Goal: Check status: Check status

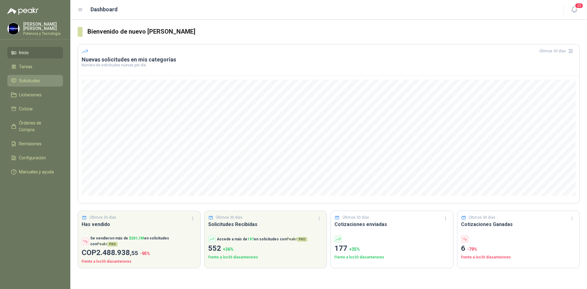
click at [31, 82] on span "Solicitudes" at bounding box center [29, 80] width 21 height 7
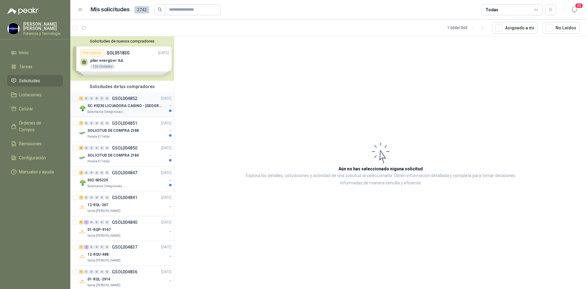
click at [116, 112] on p "Salamanca Oleaginosas SAS" at bounding box center [106, 111] width 38 height 5
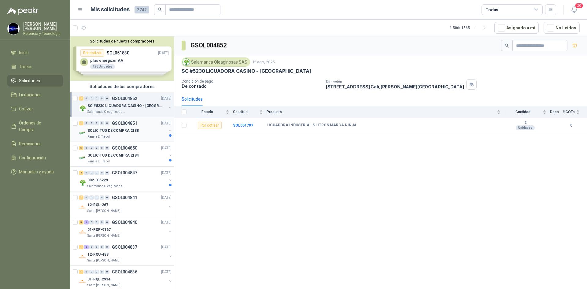
click at [113, 131] on p "SOLICITUD DE COMPRA 2188" at bounding box center [112, 131] width 51 height 6
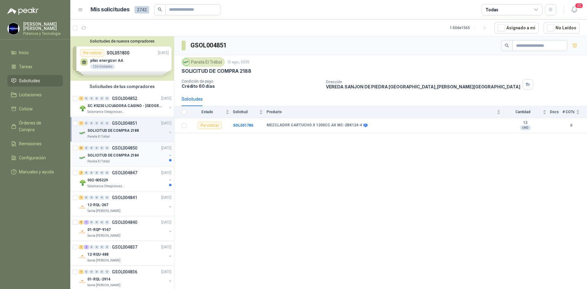
click at [113, 160] on div "Panela El Trébol" at bounding box center [126, 161] width 79 height 5
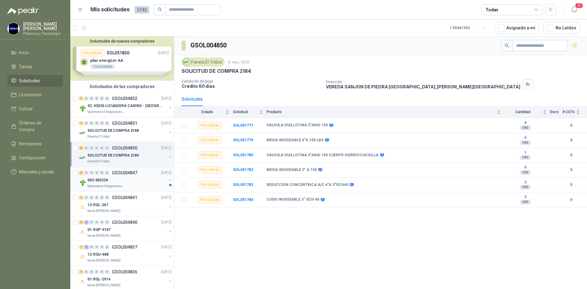
click at [121, 182] on div "002-005229" at bounding box center [126, 179] width 79 height 7
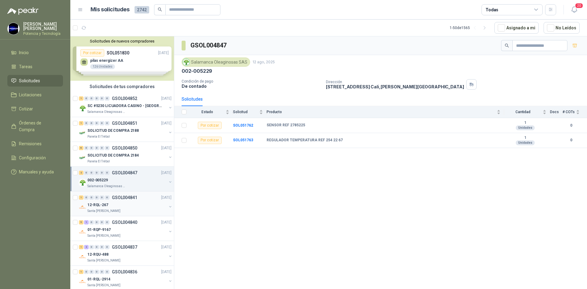
click at [123, 207] on div "12-RQL-267" at bounding box center [126, 204] width 79 height 7
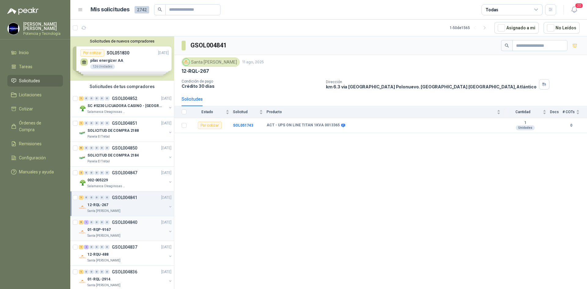
click at [130, 234] on div "Santa [PERSON_NAME]" at bounding box center [126, 235] width 79 height 5
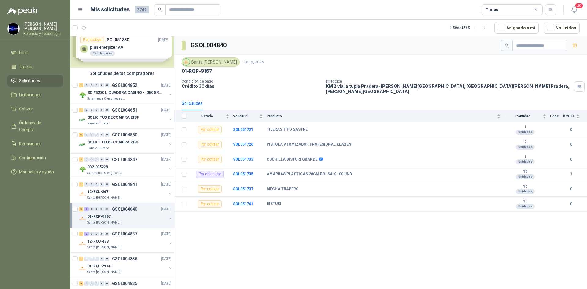
scroll to position [31, 0]
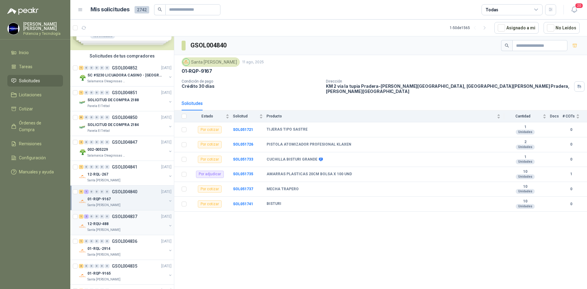
click at [132, 222] on div "12-RQU-488" at bounding box center [126, 223] width 79 height 7
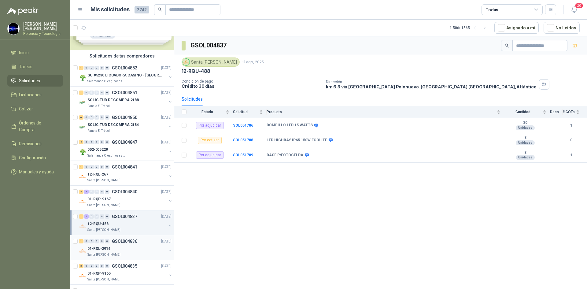
click at [136, 247] on div "01-RQL-2914" at bounding box center [126, 248] width 79 height 7
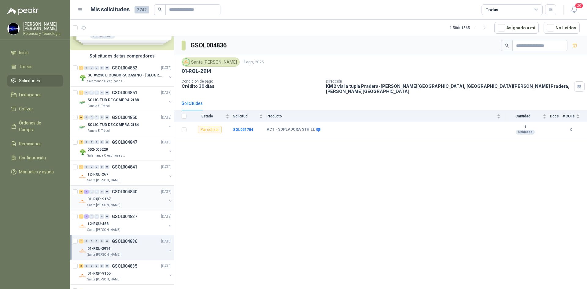
click at [134, 199] on div "01-RQP-9167" at bounding box center [126, 198] width 79 height 7
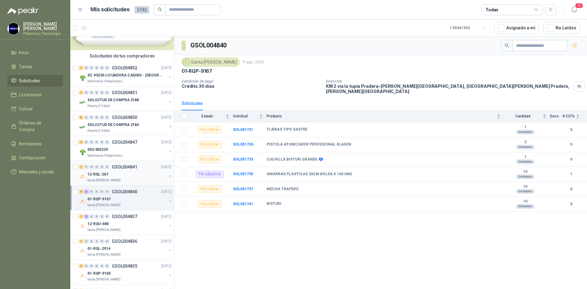
click at [135, 171] on div "12-RQL-267" at bounding box center [126, 173] width 79 height 7
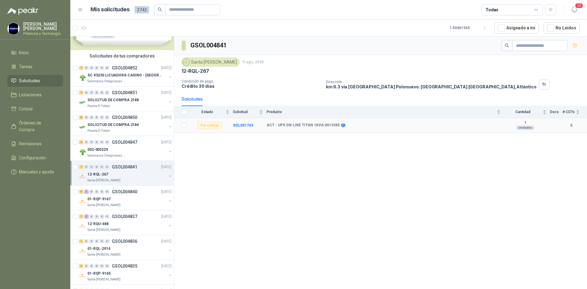
click at [317, 124] on b "ACT - UPS ON LINE TITAN 1KVA 0013365" at bounding box center [302, 125] width 73 height 5
click at [238, 122] on td "SOL051743" at bounding box center [250, 125] width 34 height 15
click at [240, 125] on b "SOL051743" at bounding box center [243, 125] width 20 height 4
